Goal: Transaction & Acquisition: Purchase product/service

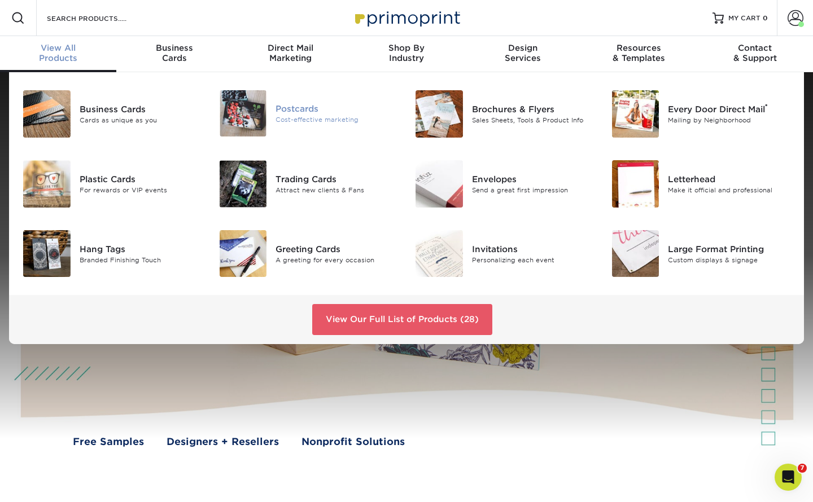
click at [250, 112] on img at bounding box center [243, 113] width 47 height 46
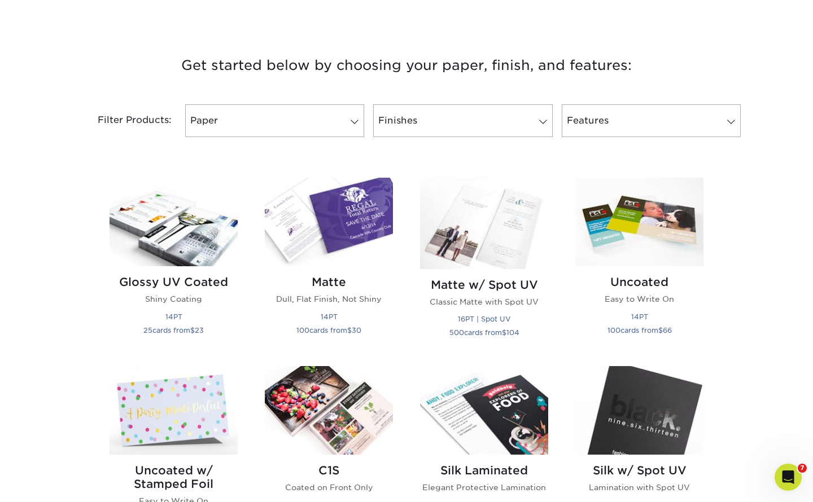
scroll to position [394, 0]
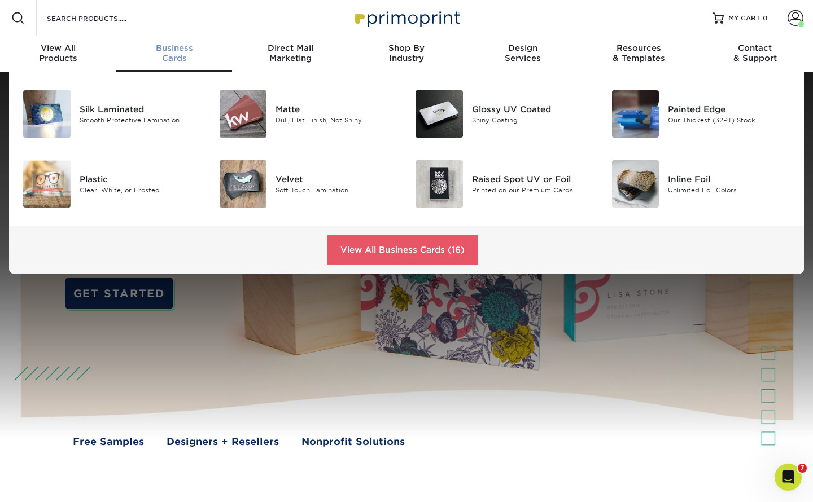
click at [171, 54] on div "Business Cards" at bounding box center [174, 53] width 116 height 20
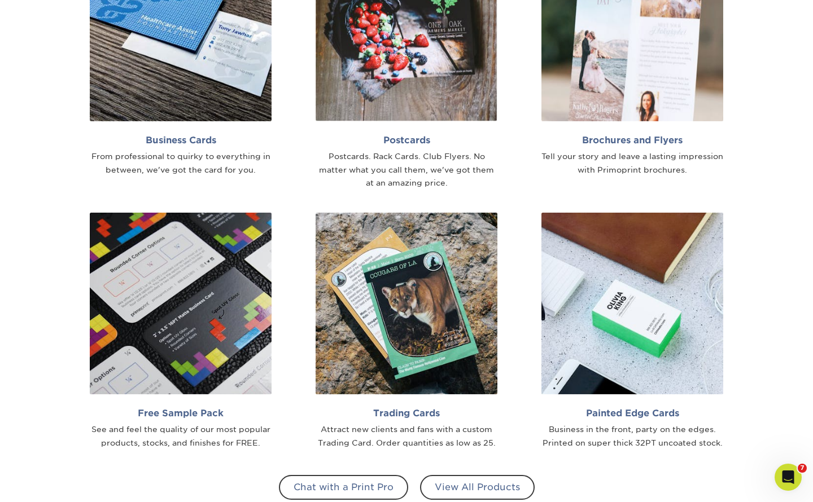
scroll to position [788, 0]
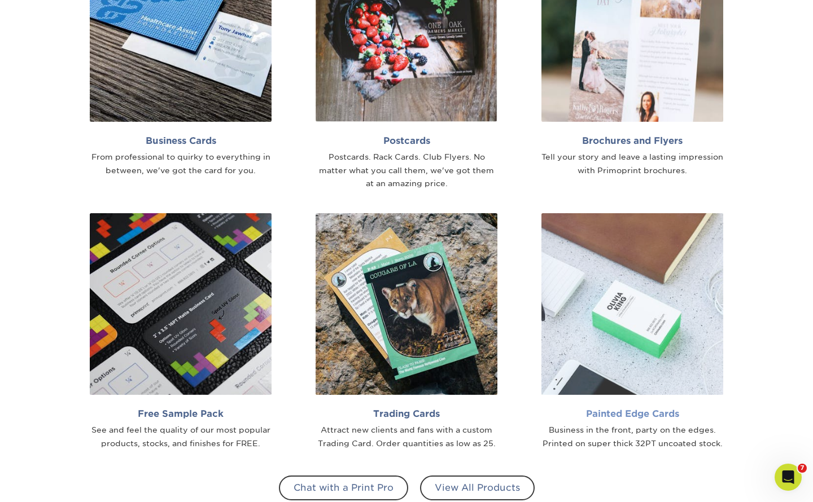
click at [622, 334] on img at bounding box center [632, 304] width 182 height 182
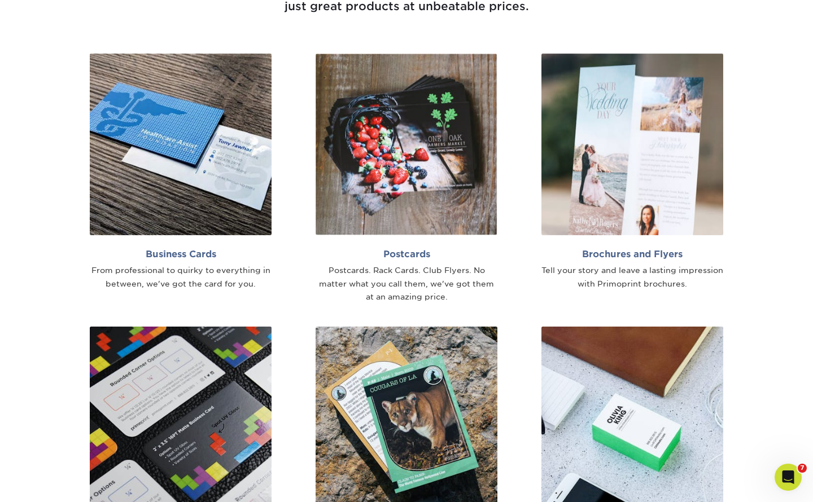
scroll to position [672, 0]
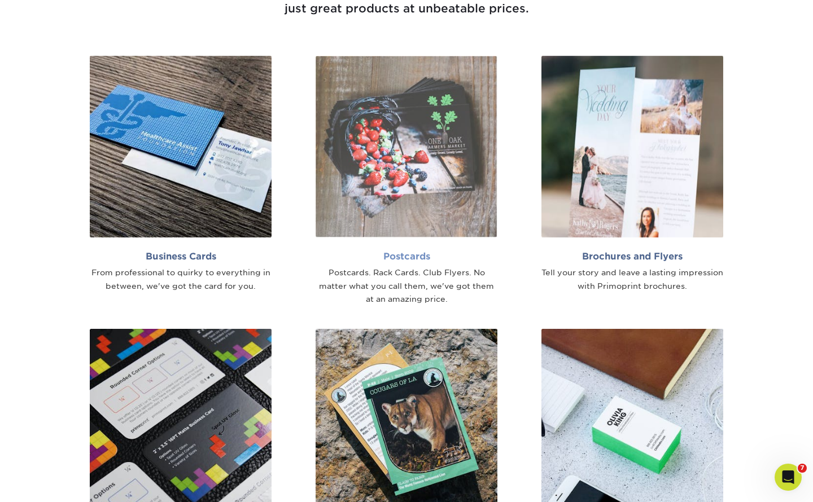
click at [354, 196] on img at bounding box center [407, 147] width 182 height 182
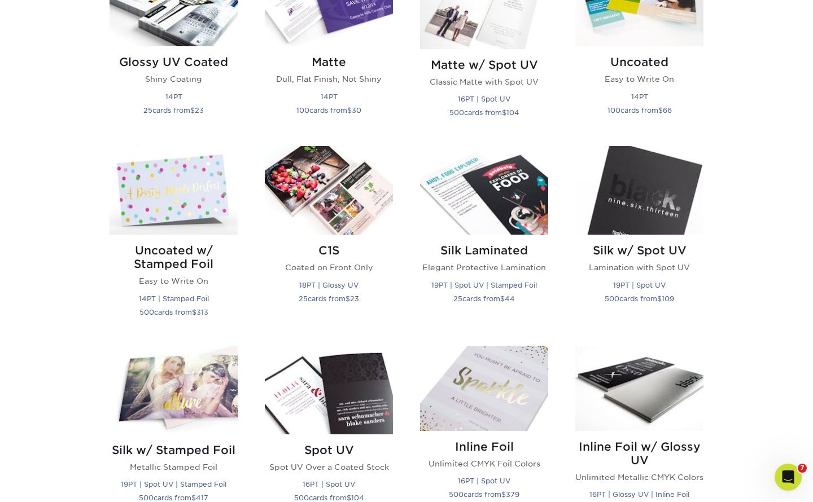
scroll to position [614, 0]
click at [649, 205] on img at bounding box center [639, 190] width 128 height 89
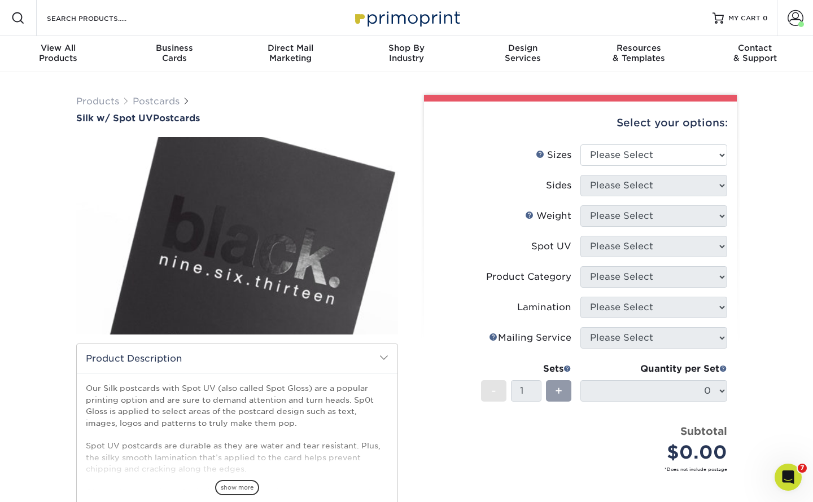
click at [384, 360] on span at bounding box center [383, 357] width 9 height 9
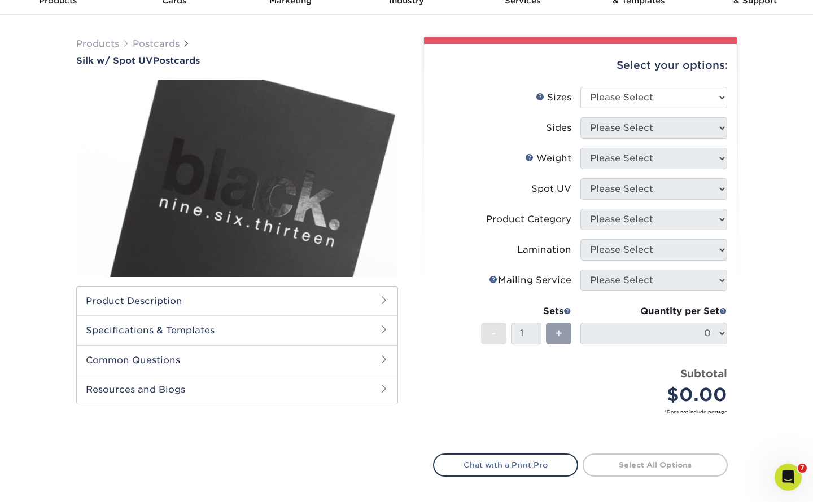
scroll to position [68, 0]
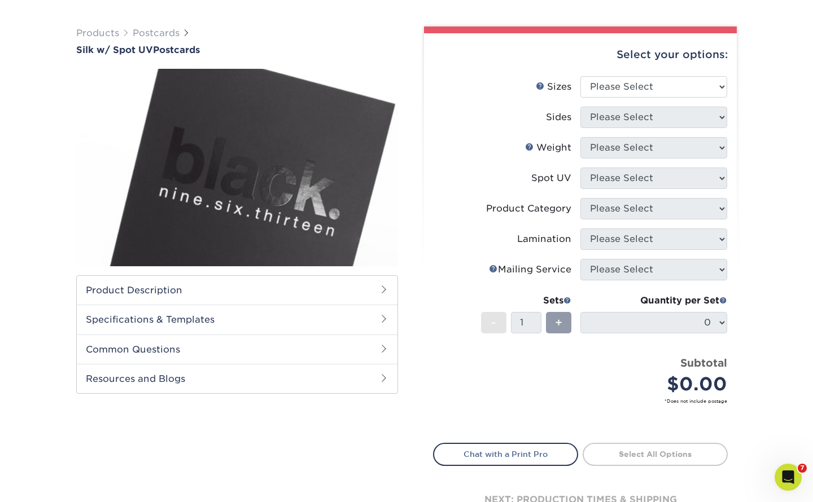
click at [355, 317] on h2 "Specifications & Templates" at bounding box center [237, 319] width 321 height 29
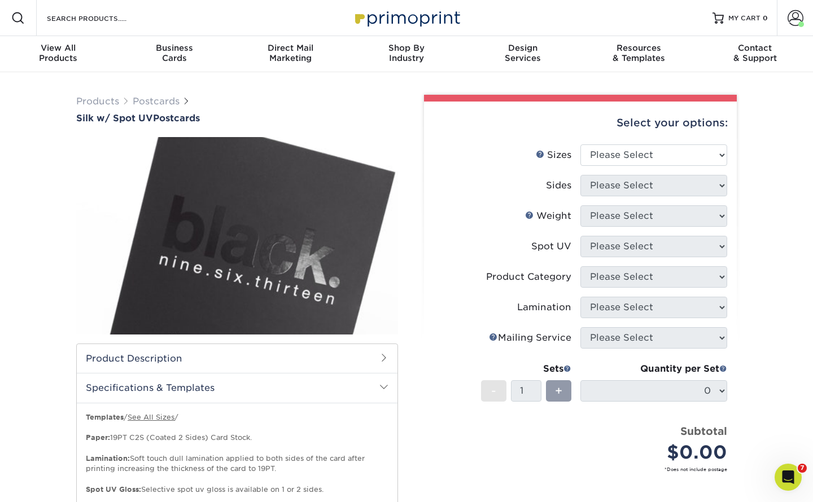
scroll to position [0, 0]
click at [462, 203] on li "Sides Please Select" at bounding box center [581, 190] width 294 height 30
select select "4.00x6.00"
select select "32d3c223-f82c-492b-b915-ba065a00862f"
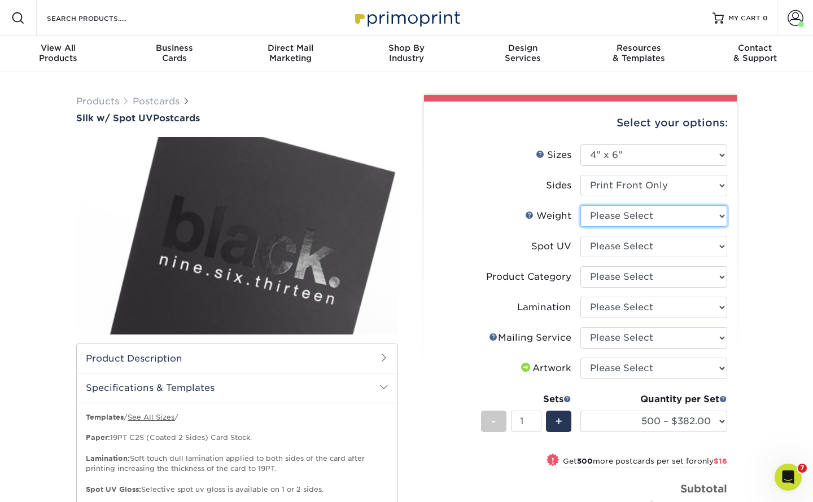
select select "16PT"
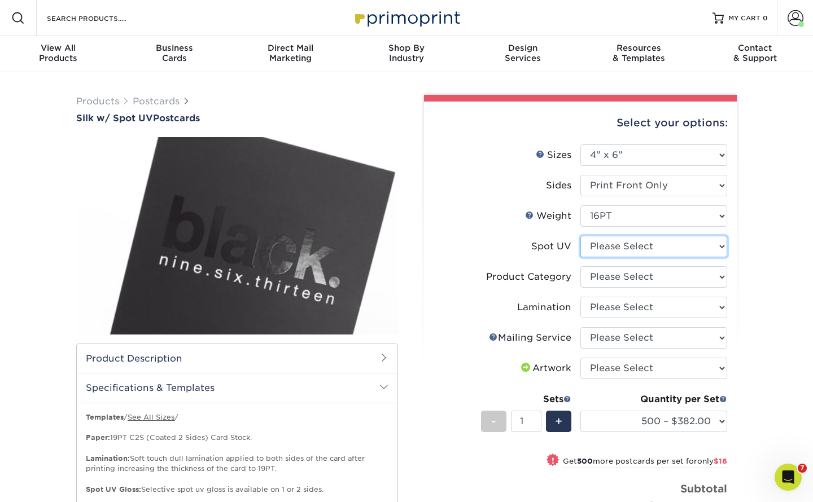
select select "1"
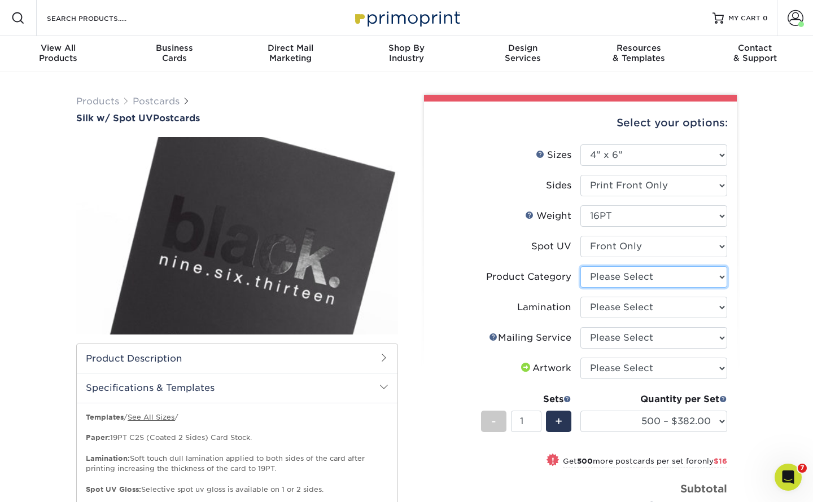
select select "9b7272e0-d6c8-4c3c-8e97-d3a1bcdab858"
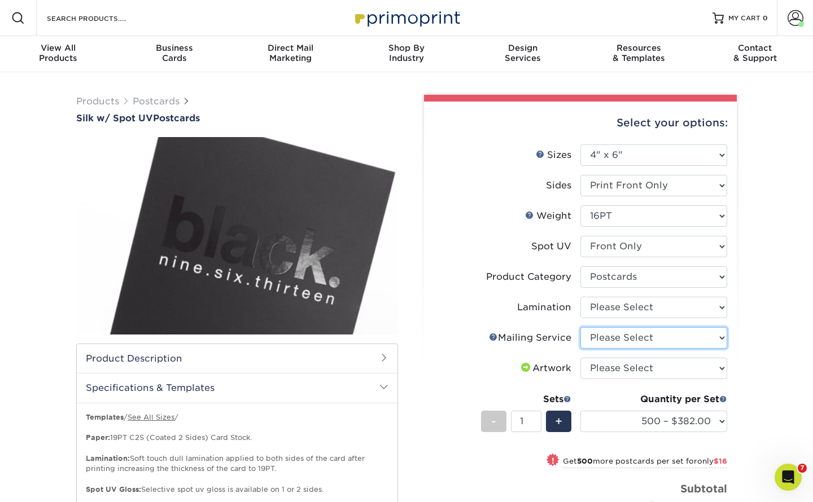
select select "934e270e-9523-48b9-93c7-78b0896e16a6"
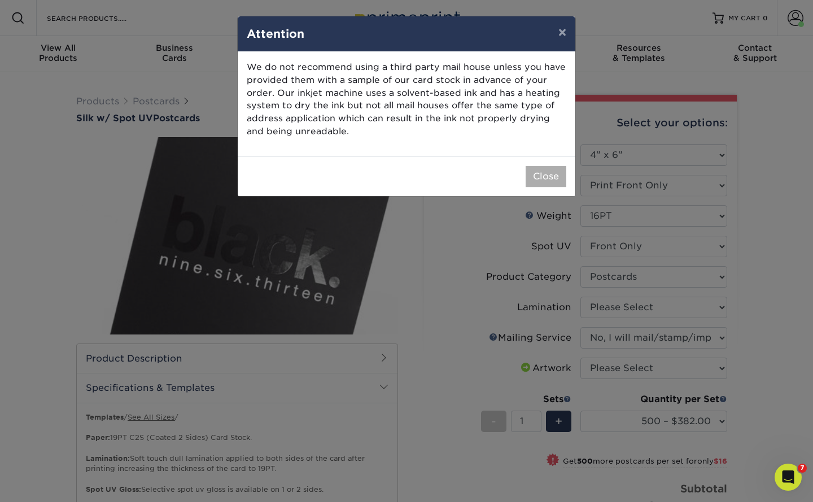
click at [546, 169] on button "Close" at bounding box center [546, 176] width 41 height 21
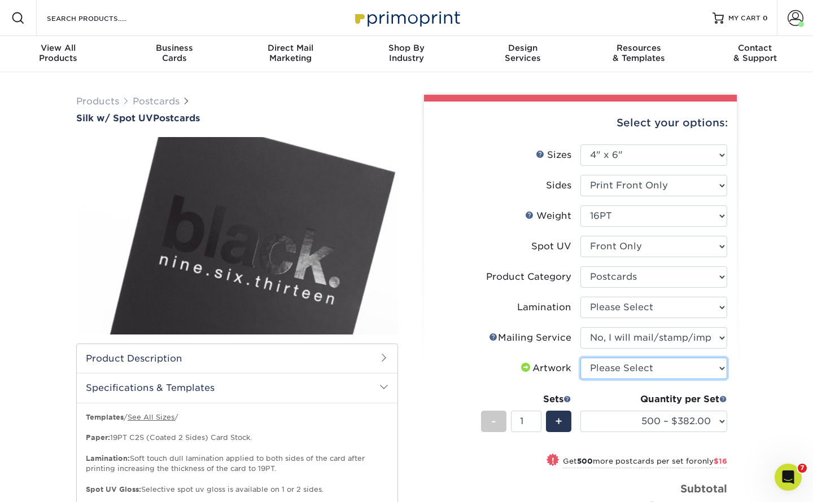
select select "upload"
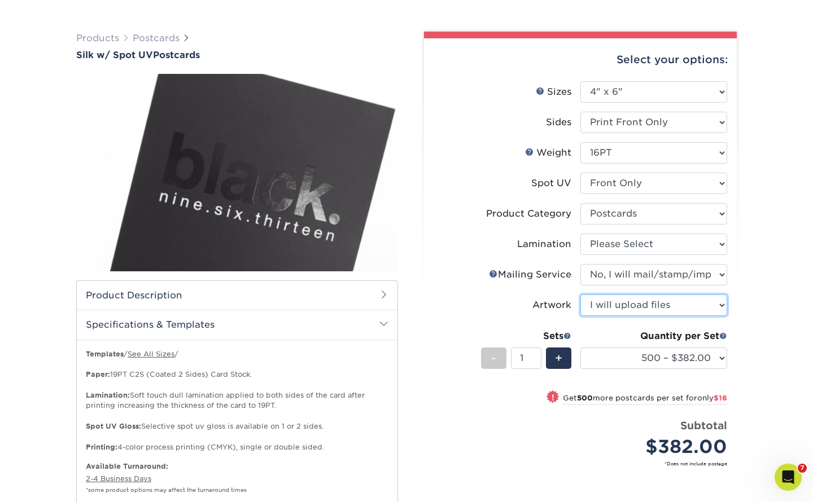
scroll to position [64, 0]
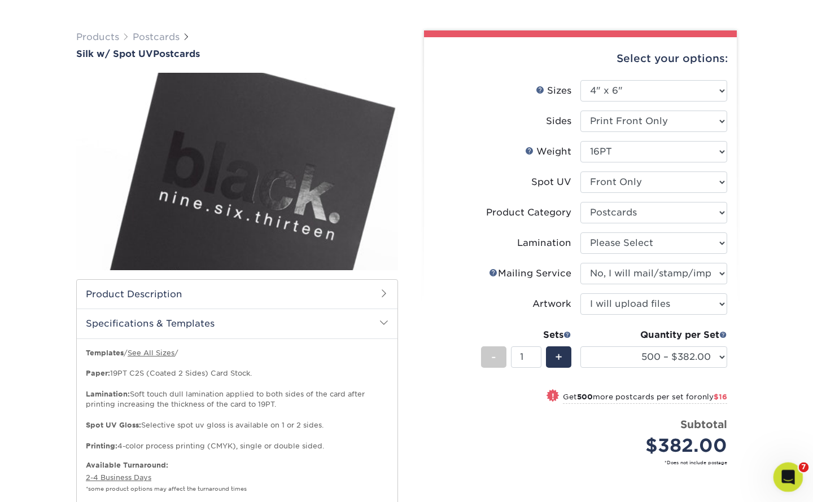
click at [794, 475] on icon "Open Intercom Messenger" at bounding box center [786, 476] width 19 height 19
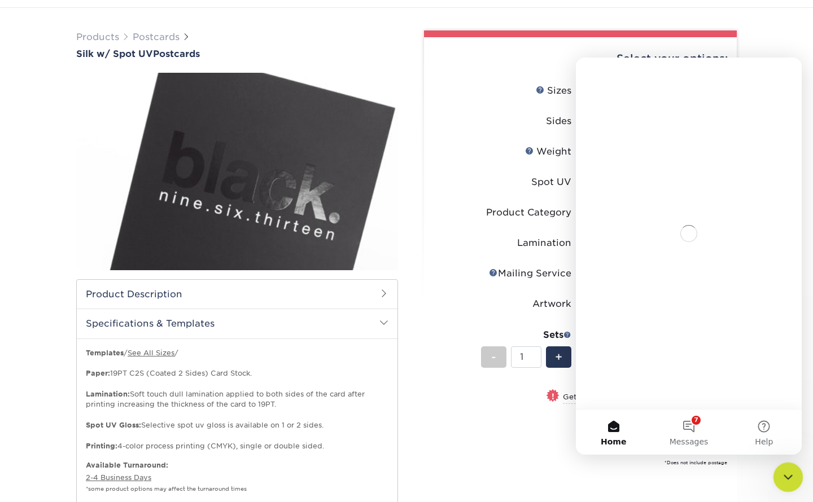
scroll to position [0, 0]
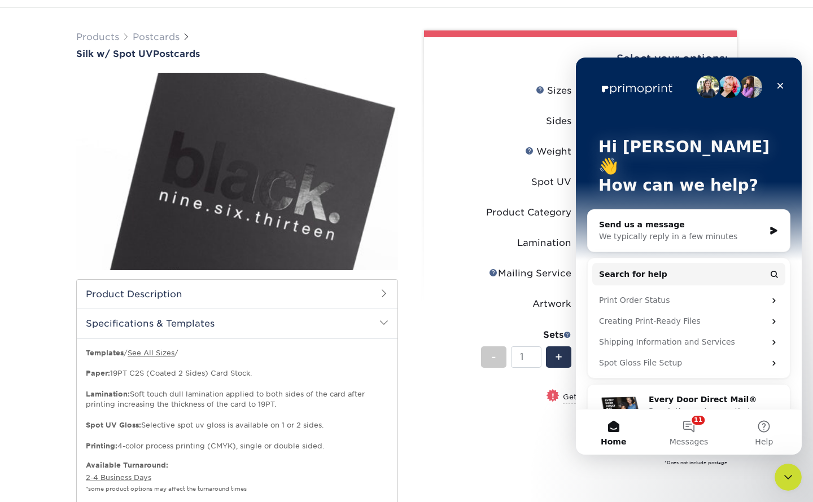
click at [720, 231] on div "We typically reply in a few minutes" at bounding box center [681, 237] width 165 height 12
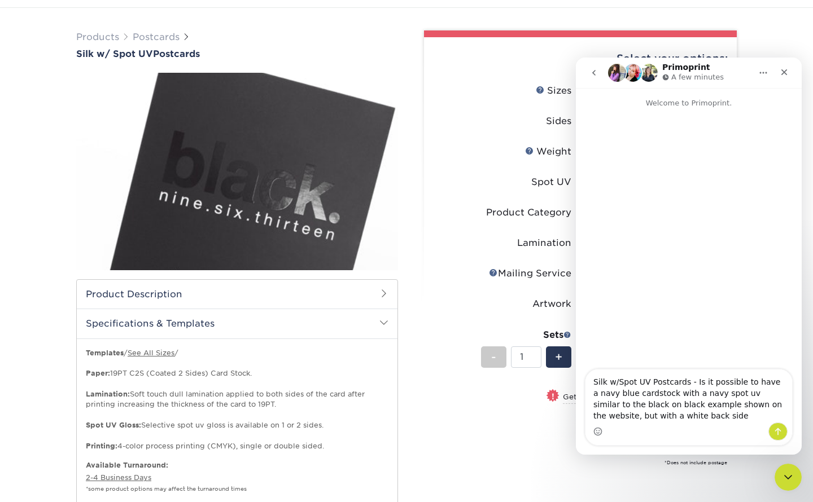
type textarea "Silk w/Spot UV Postcards - Is it possible to have a navy blue cardstock with a …"
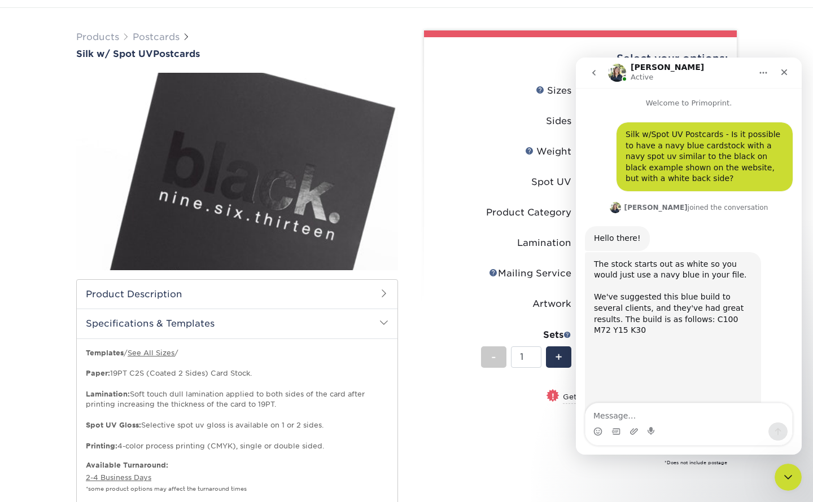
scroll to position [46, 0]
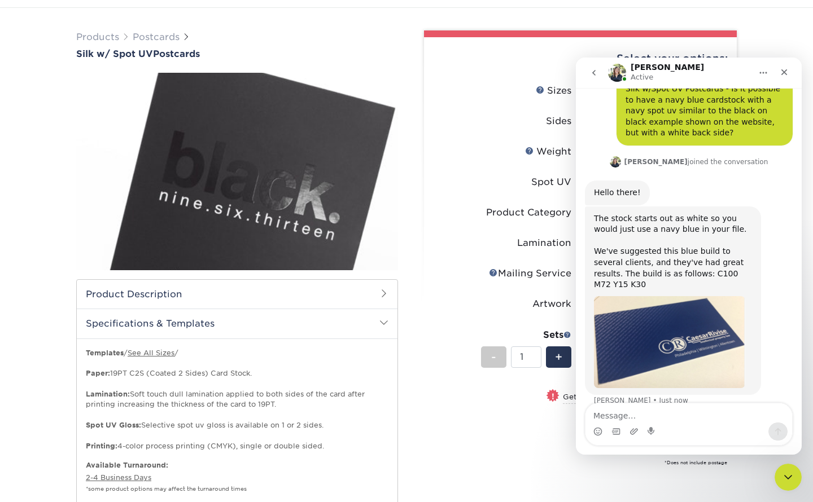
click at [598, 415] on textarea "Message…" at bounding box center [688, 413] width 207 height 19
type textarea "Would I be able to see a digital proof before ordering?"
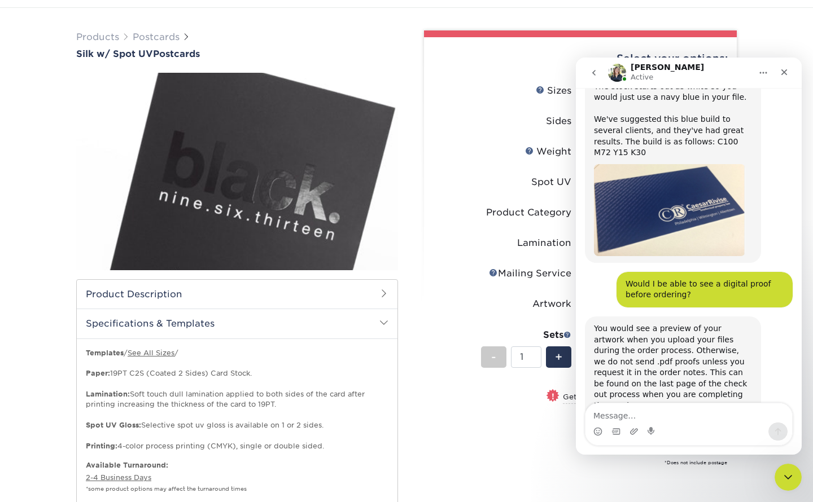
scroll to position [187, 0]
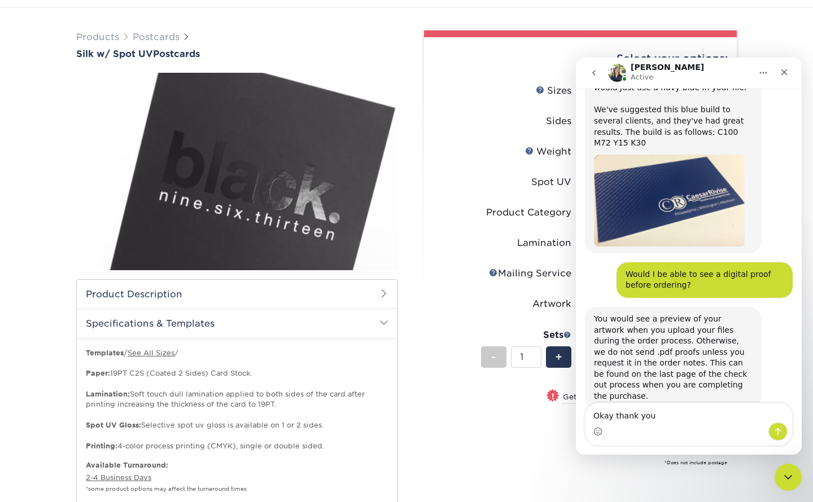
type textarea "Okay thank you!"
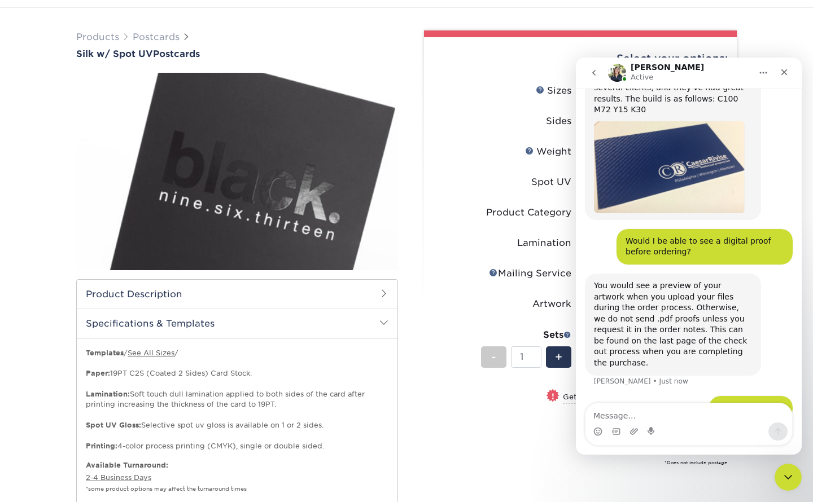
click at [435, 261] on li "Lamination Please Select Silk" at bounding box center [581, 248] width 294 height 30
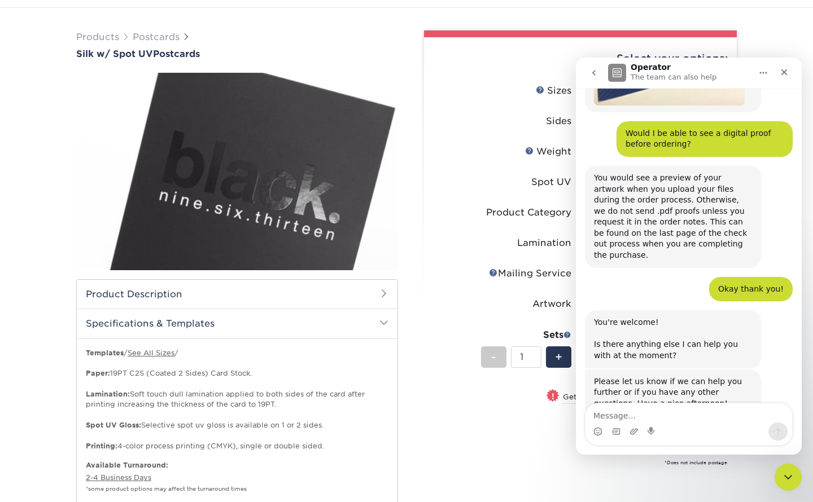
scroll to position [423, 0]
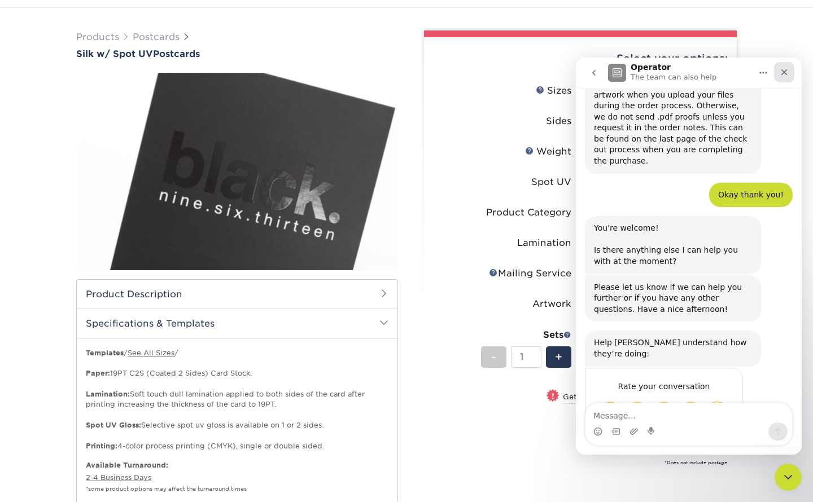
click at [785, 72] on icon "Close" at bounding box center [784, 72] width 6 height 6
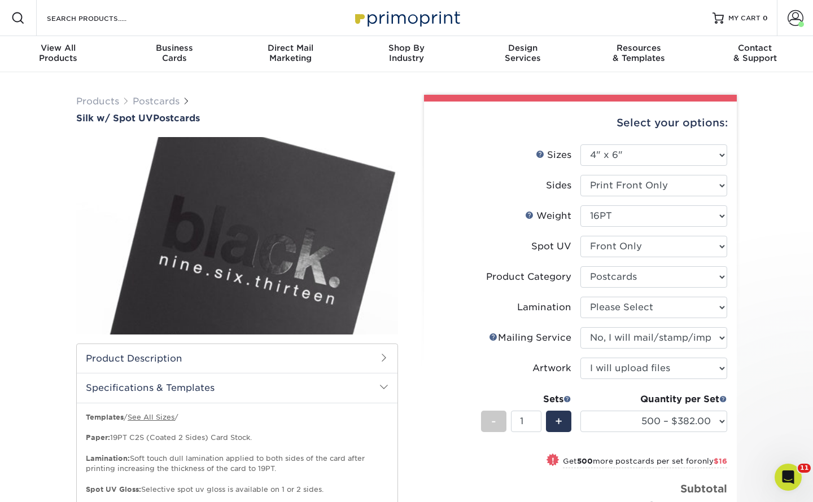
scroll to position [0, 0]
click at [423, 366] on div "Select your options: Sizes Help Sizes 2" x 4" -" at bounding box center [576, 382] width 322 height 574
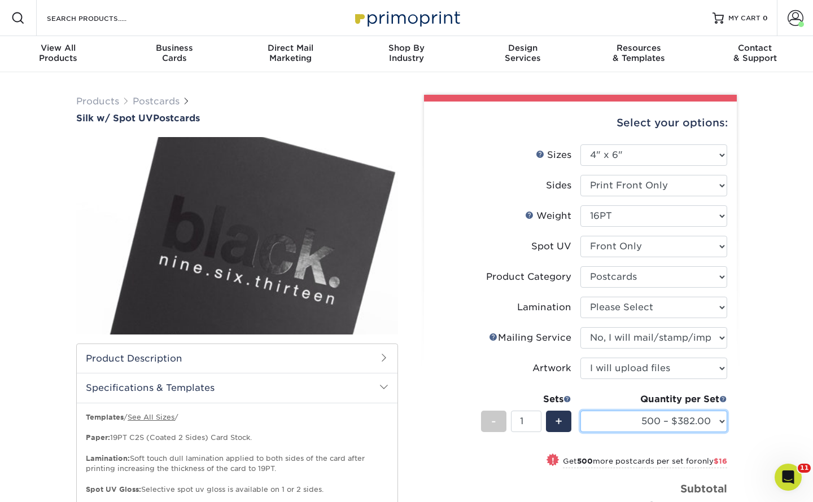
scroll to position [5, 0]
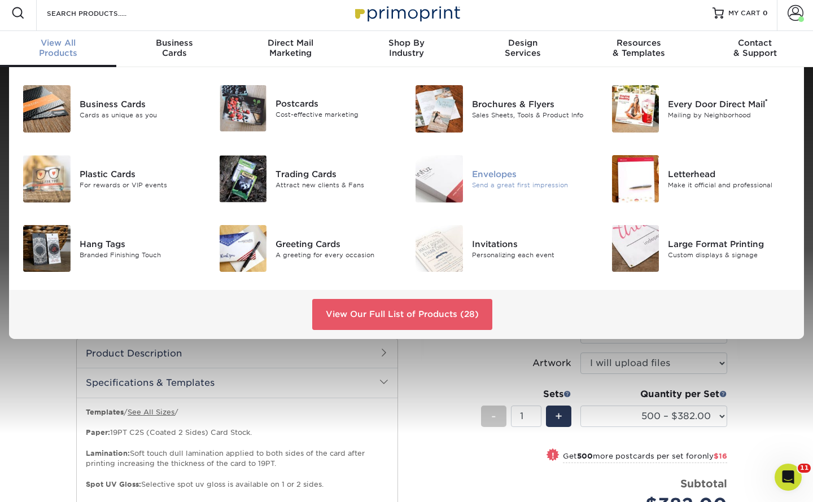
click at [453, 172] on img at bounding box center [439, 178] width 47 height 47
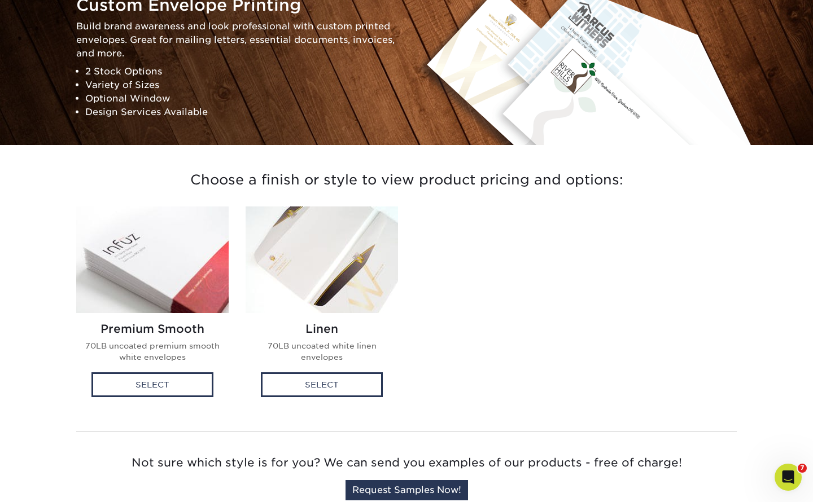
scroll to position [141, 0]
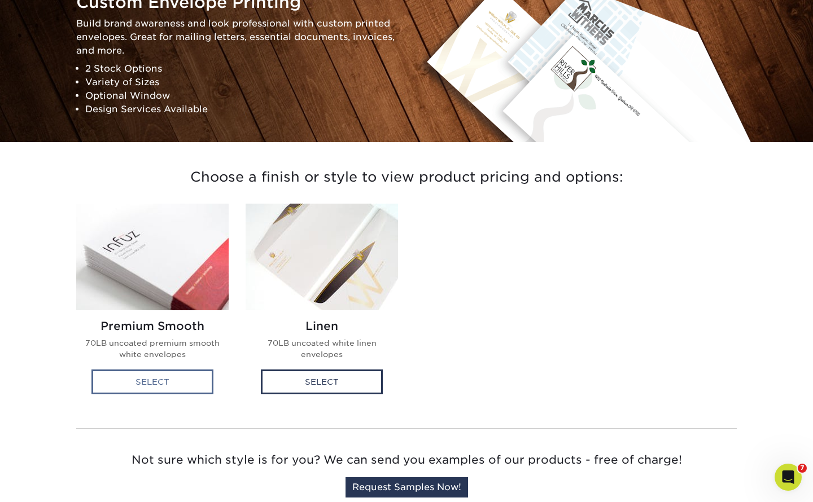
click at [151, 382] on div "Select" at bounding box center [152, 382] width 122 height 25
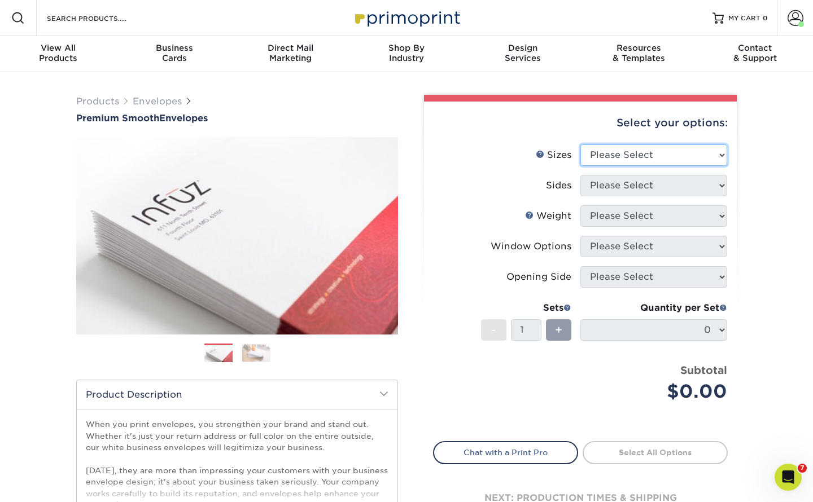
select select "5.25x7.25"
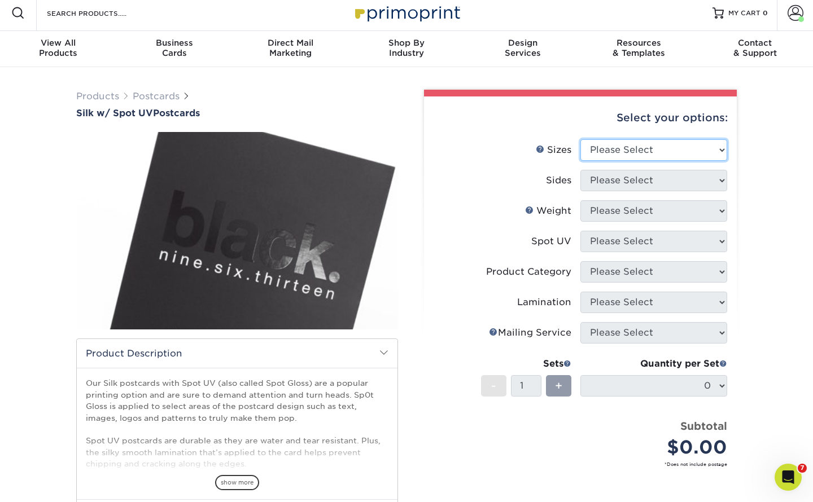
select select "5.00x7.00"
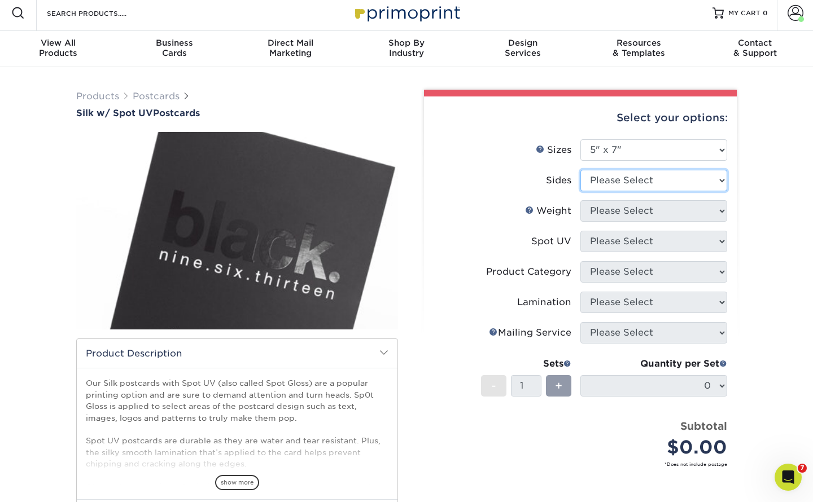
select select "13abbda7-1d64-4f25-8bb2-c179b224825d"
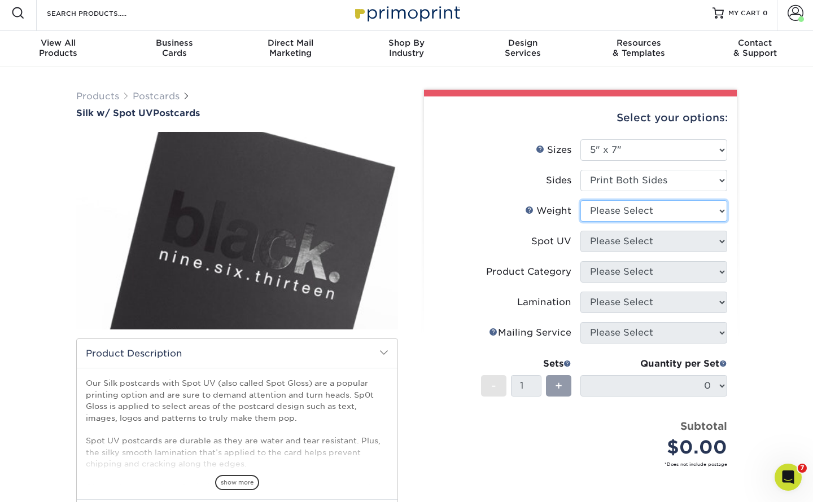
select select "16PT"
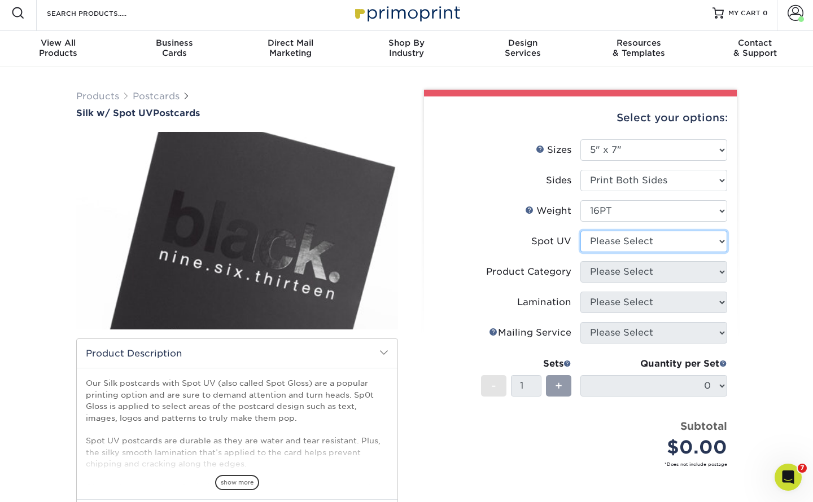
select select "1"
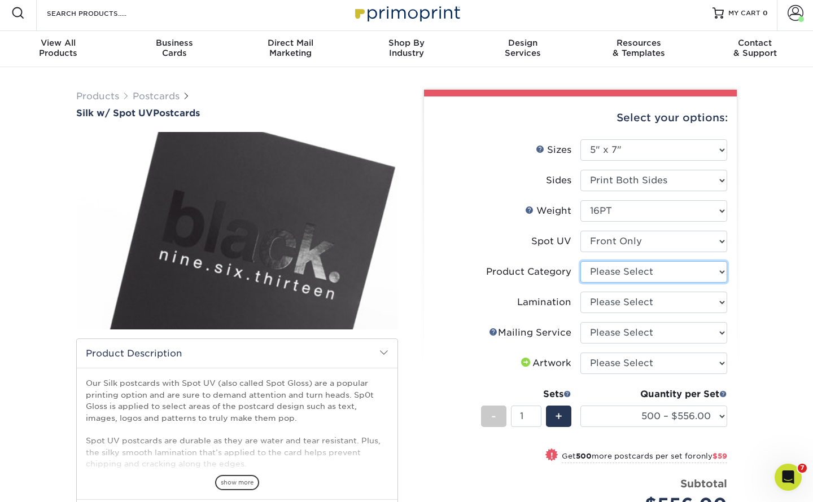
select select "9b7272e0-d6c8-4c3c-8e97-d3a1bcdab858"
select select "ccacb42f-45f7-42d3-bbd3-7c8421cf37f0"
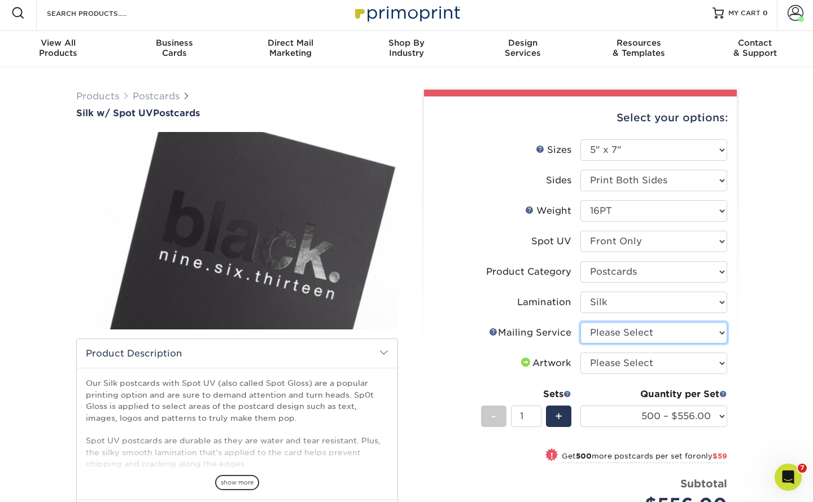
select select "3e5e9bdd-d78a-4c28-a41d-fe1407925ca6"
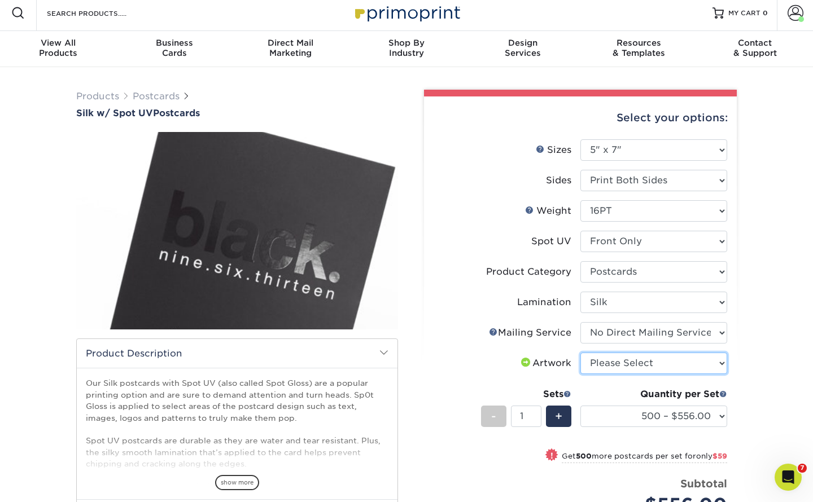
select select "upload"
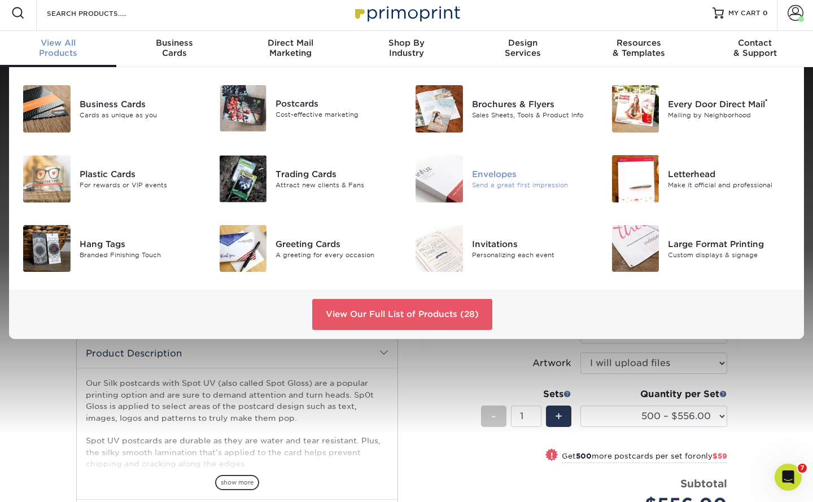
click at [440, 185] on img at bounding box center [439, 178] width 47 height 47
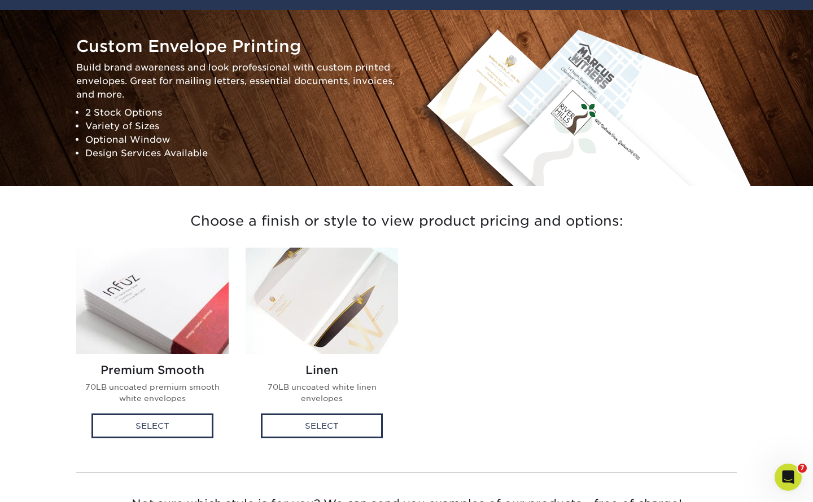
scroll to position [108, 0]
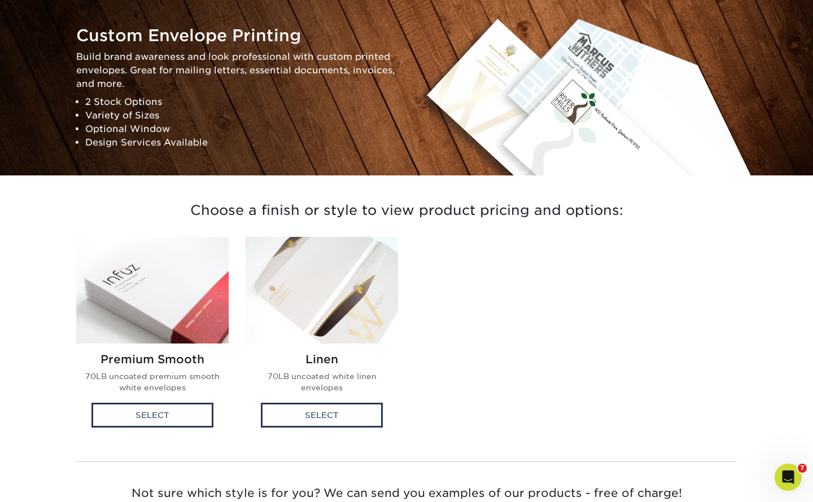
click at [343, 289] on img at bounding box center [322, 290] width 152 height 107
